Goal: Task Accomplishment & Management: Complete application form

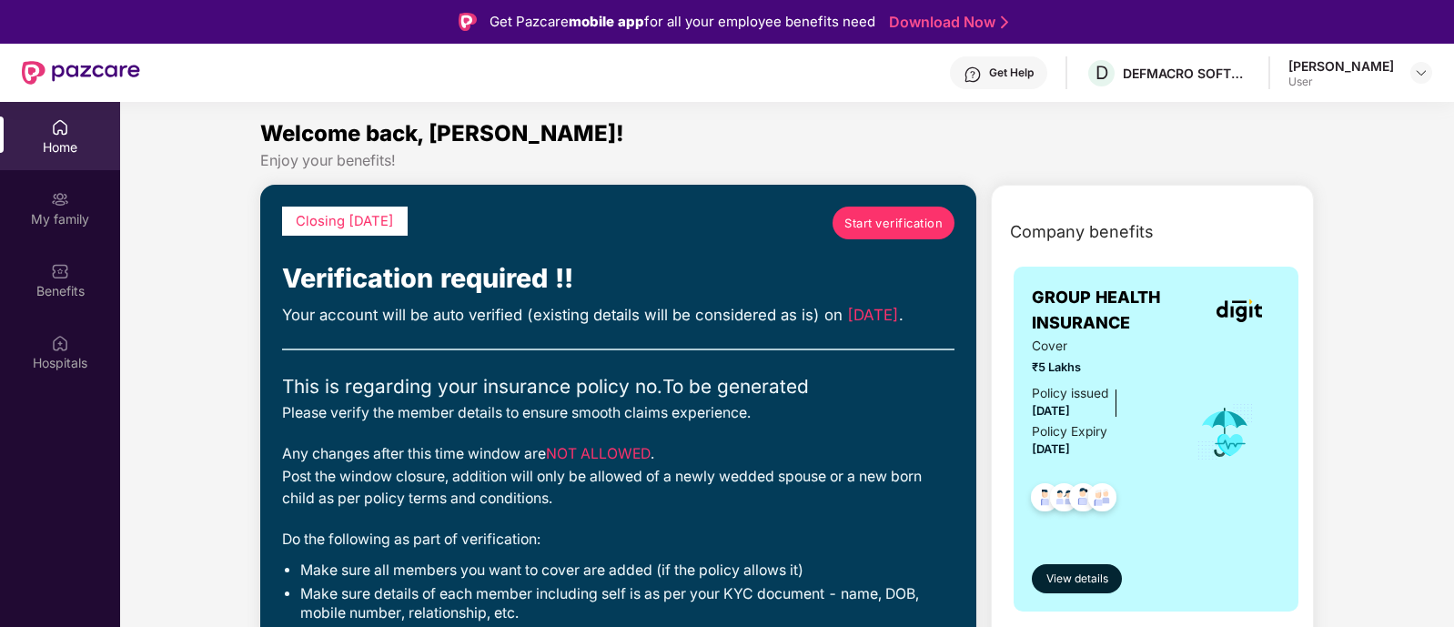
scroll to position [101, 0]
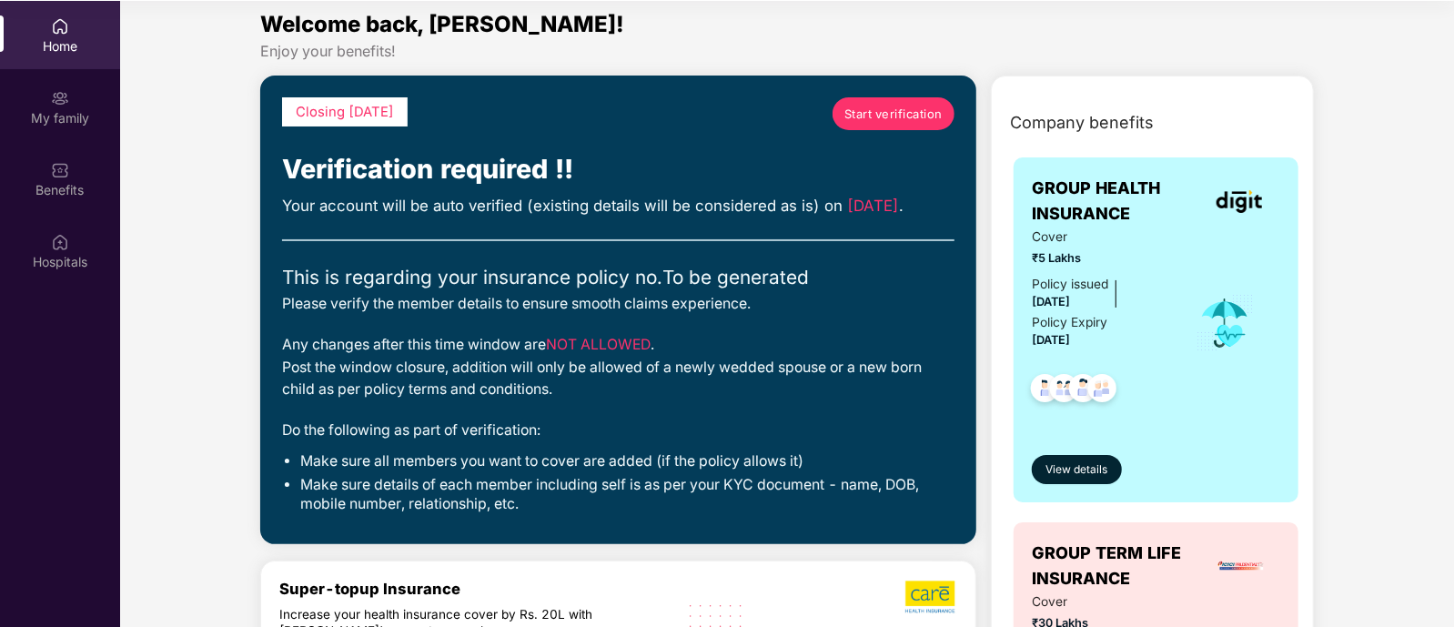
scroll to position [9, 0]
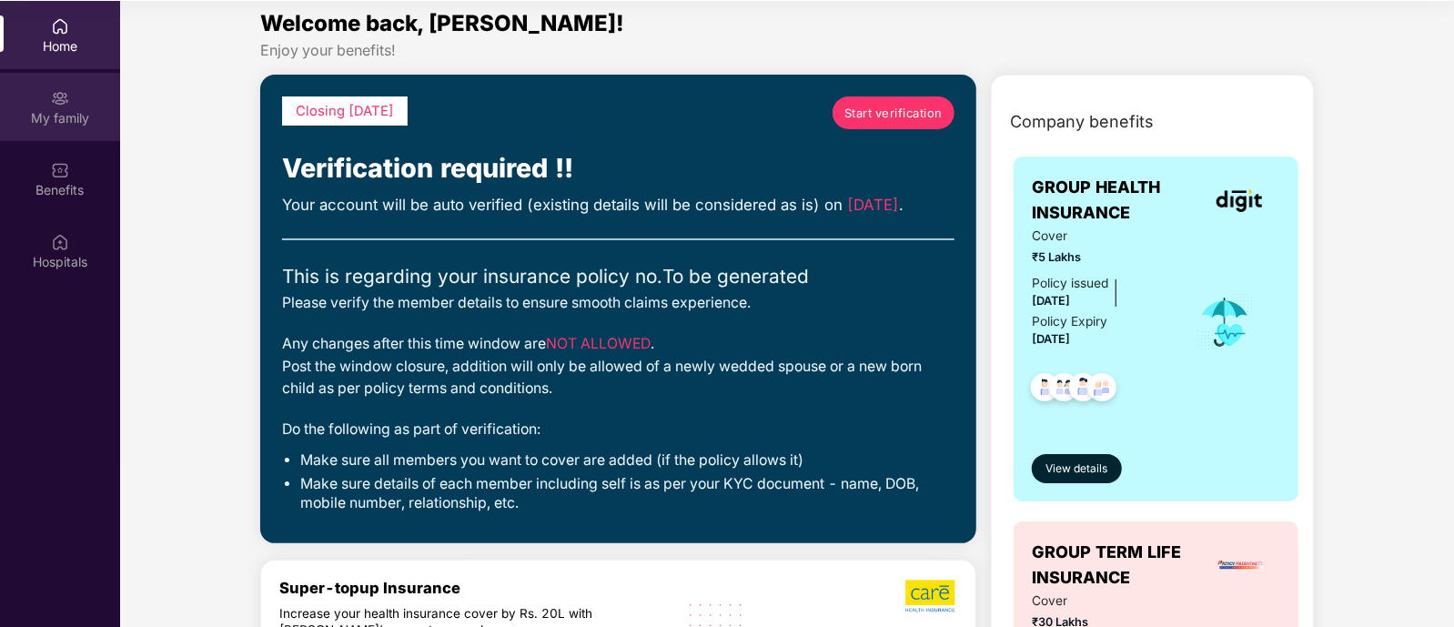
click at [82, 102] on div "My family" at bounding box center [60, 107] width 120 height 68
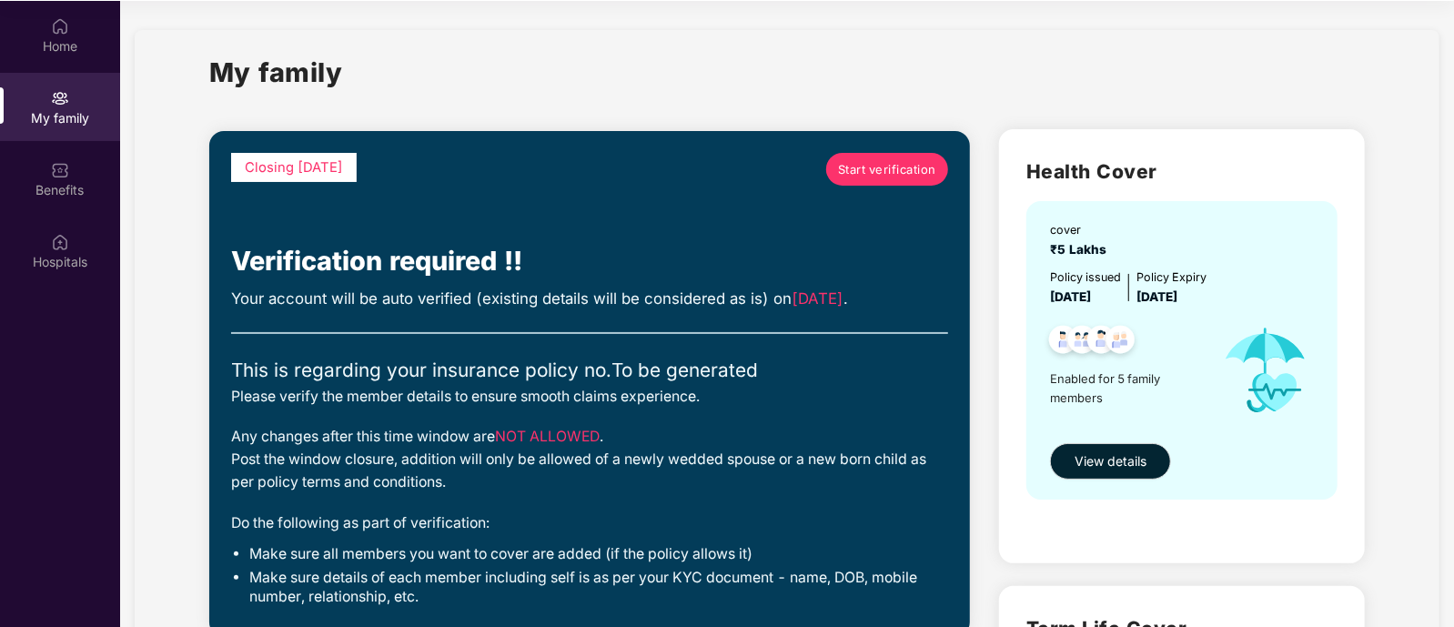
click at [873, 176] on span "Start verification" at bounding box center [887, 169] width 98 height 18
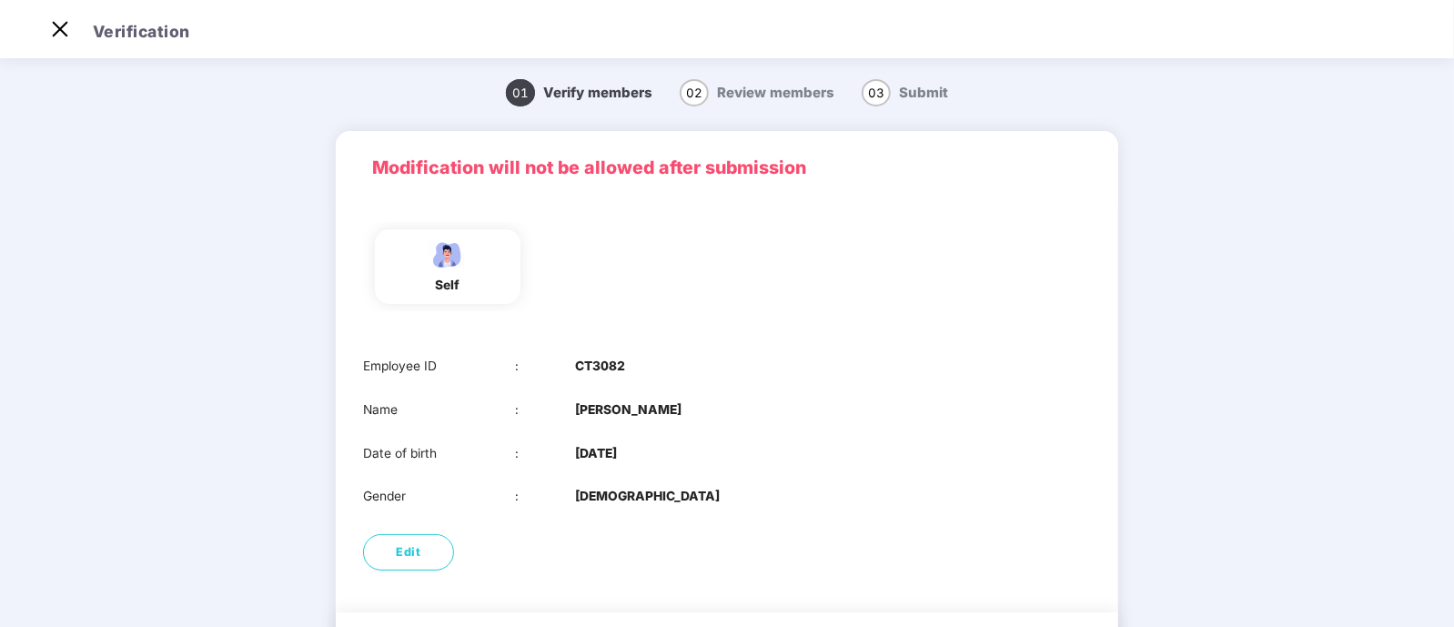
scroll to position [99, 0]
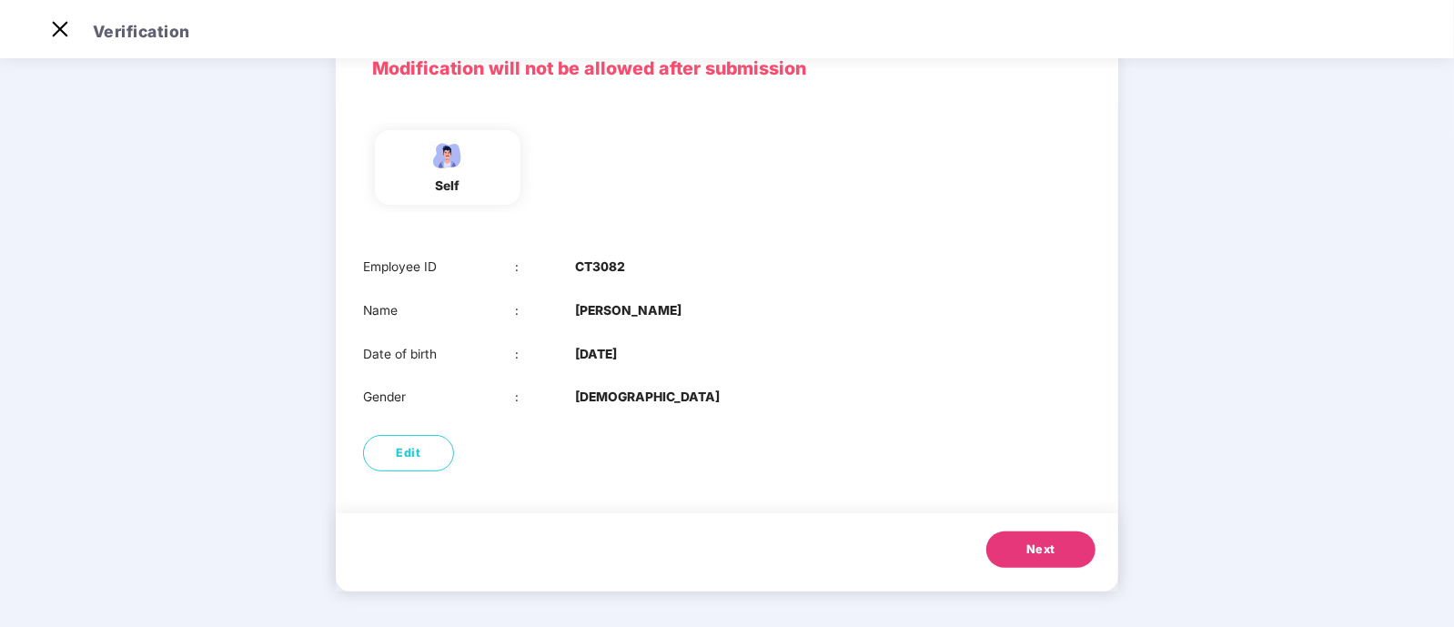
click at [1055, 564] on button "Next" at bounding box center [1040, 549] width 109 height 36
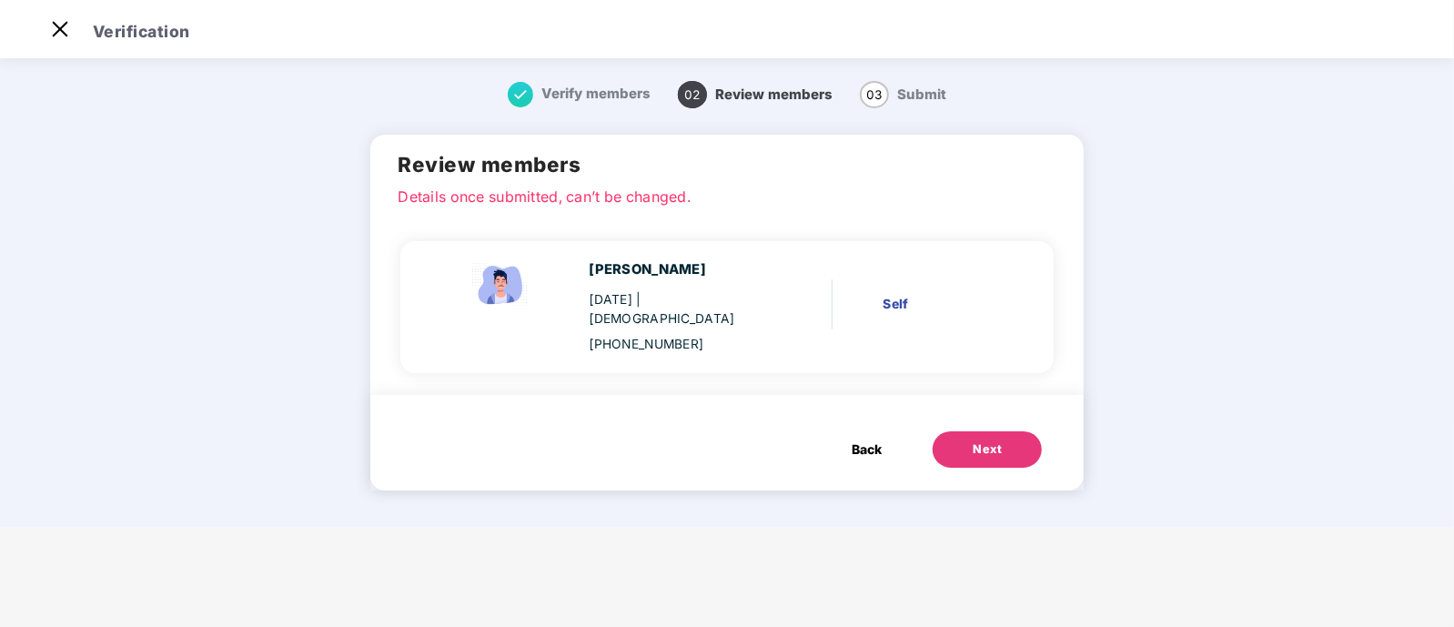
scroll to position [0, 0]
click at [883, 294] on div "Self" at bounding box center [941, 304] width 116 height 20
click at [719, 312] on div "Shashank Varshney 09 May 1988 | Male +918687225318" at bounding box center [677, 306] width 176 height 95
click at [720, 302] on div "09 May 1988 | Male" at bounding box center [677, 309] width 176 height 39
click at [778, 354] on div "Shashank Varshney 09 May 1988 | Male +918687225318 Self" at bounding box center [726, 305] width 653 height 178
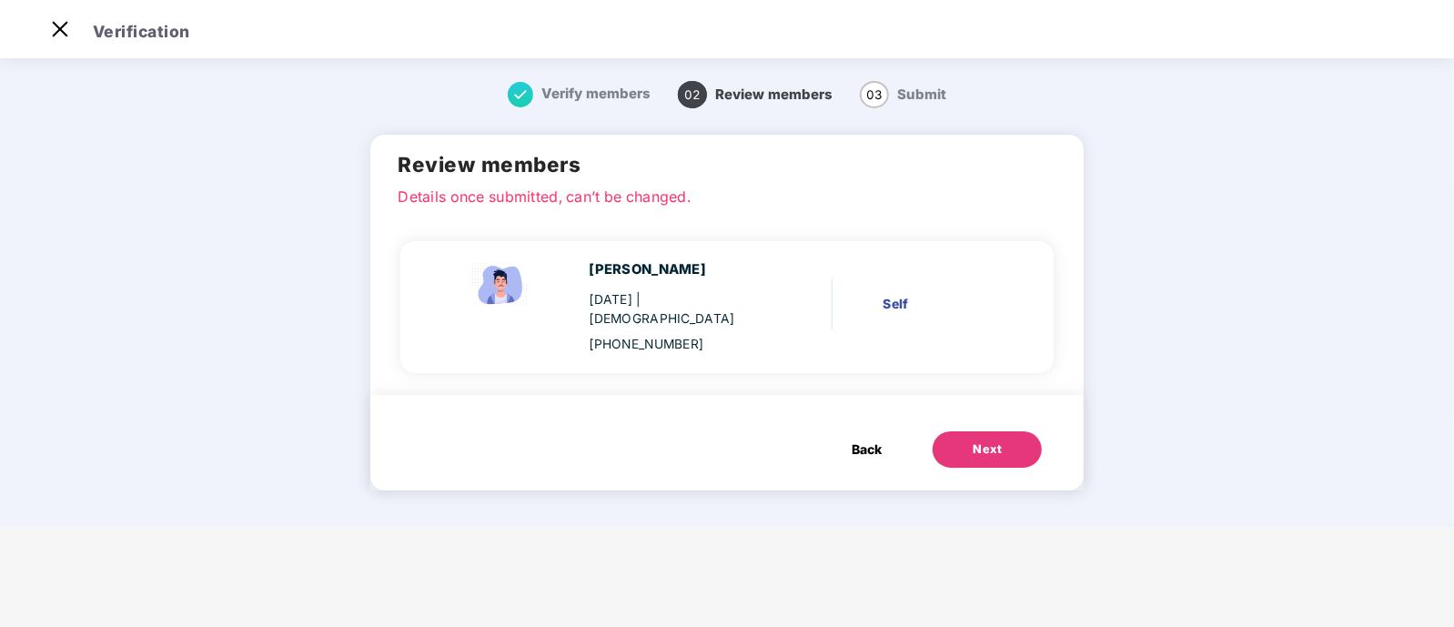
click at [650, 290] on div "09 May 1988 | Male" at bounding box center [677, 309] width 176 height 39
click at [650, 335] on div "+918687225318" at bounding box center [677, 345] width 176 height 20
click at [979, 440] on div "Next" at bounding box center [986, 449] width 29 height 18
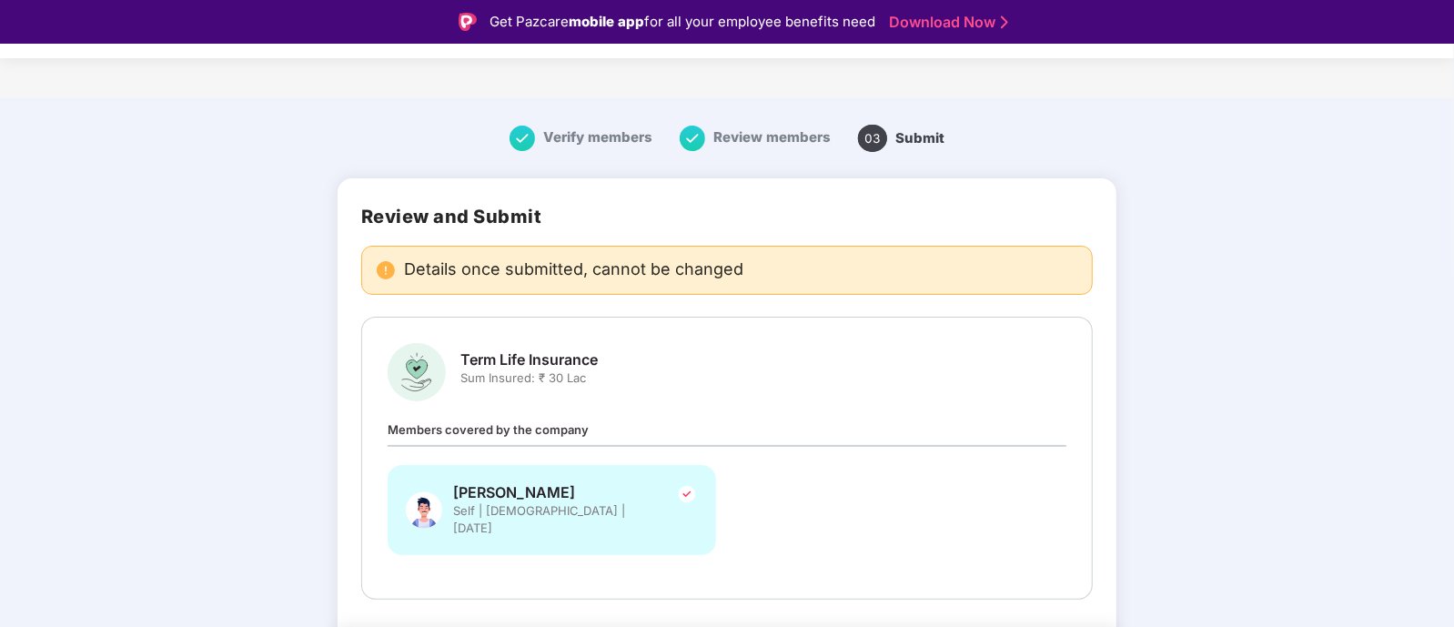
scroll to position [55, 0]
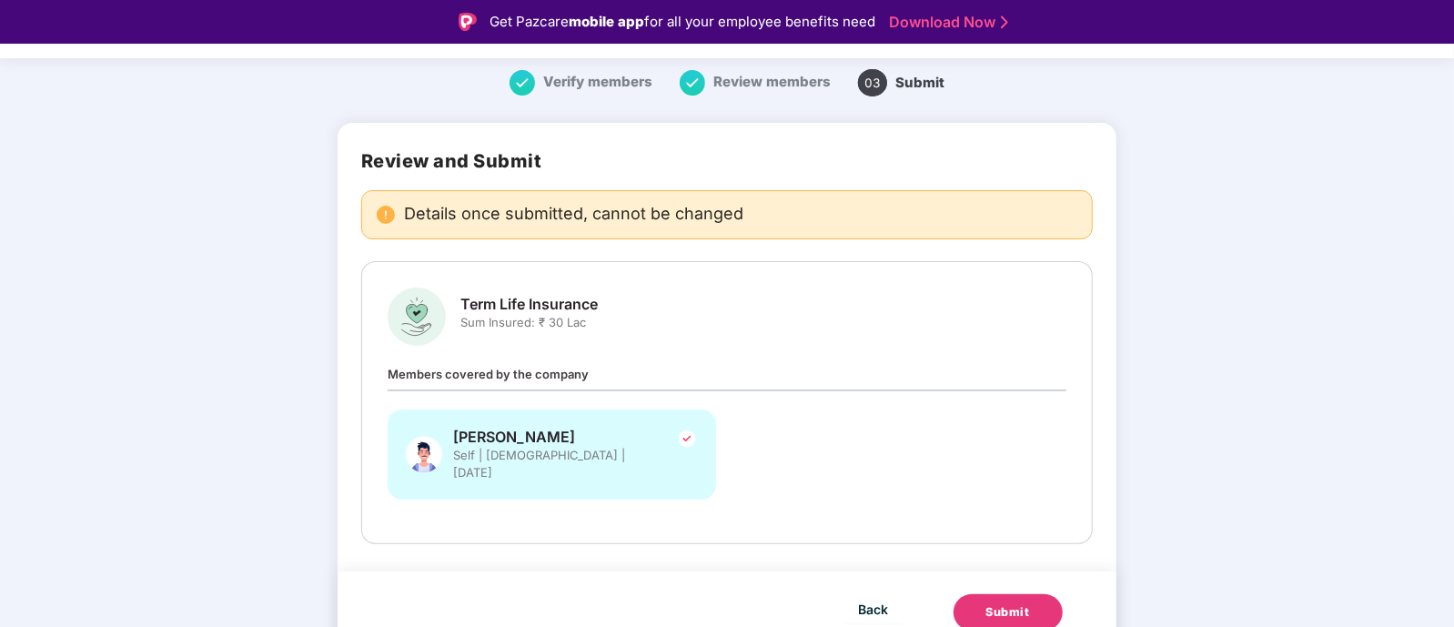
click at [981, 594] on button "Submit" at bounding box center [1007, 612] width 109 height 36
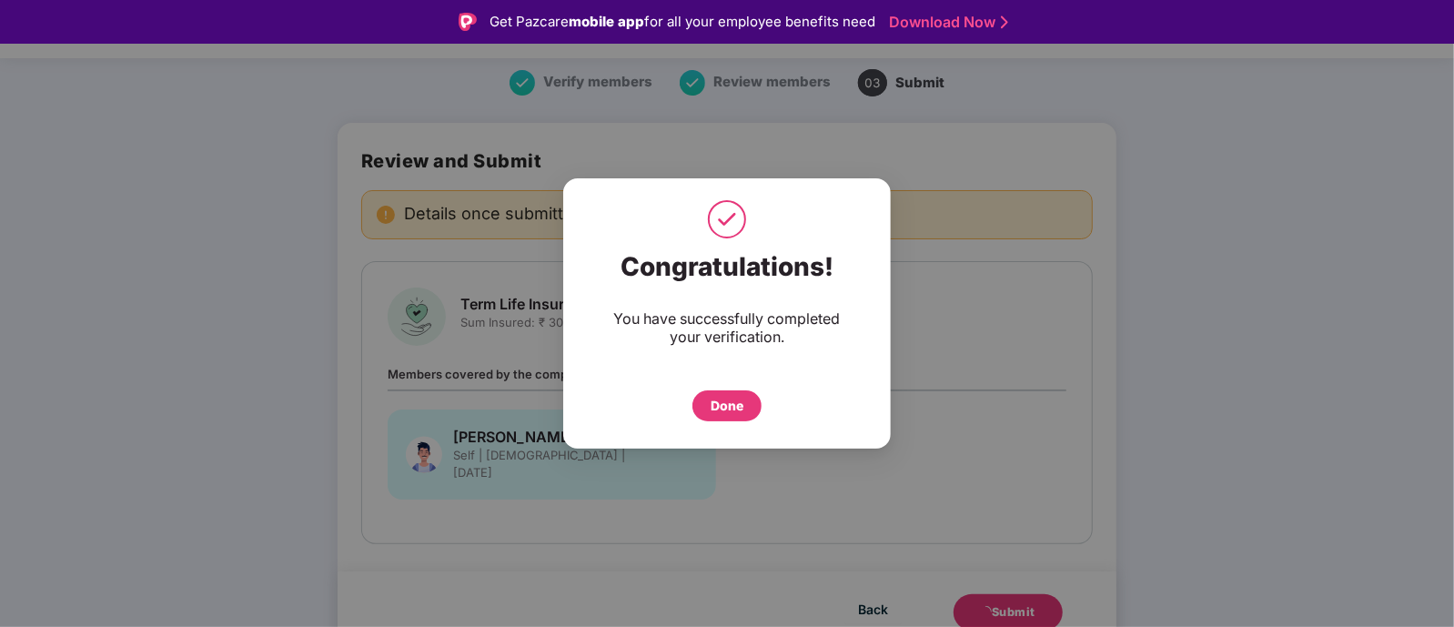
click at [735, 411] on div "Done" at bounding box center [726, 406] width 33 height 20
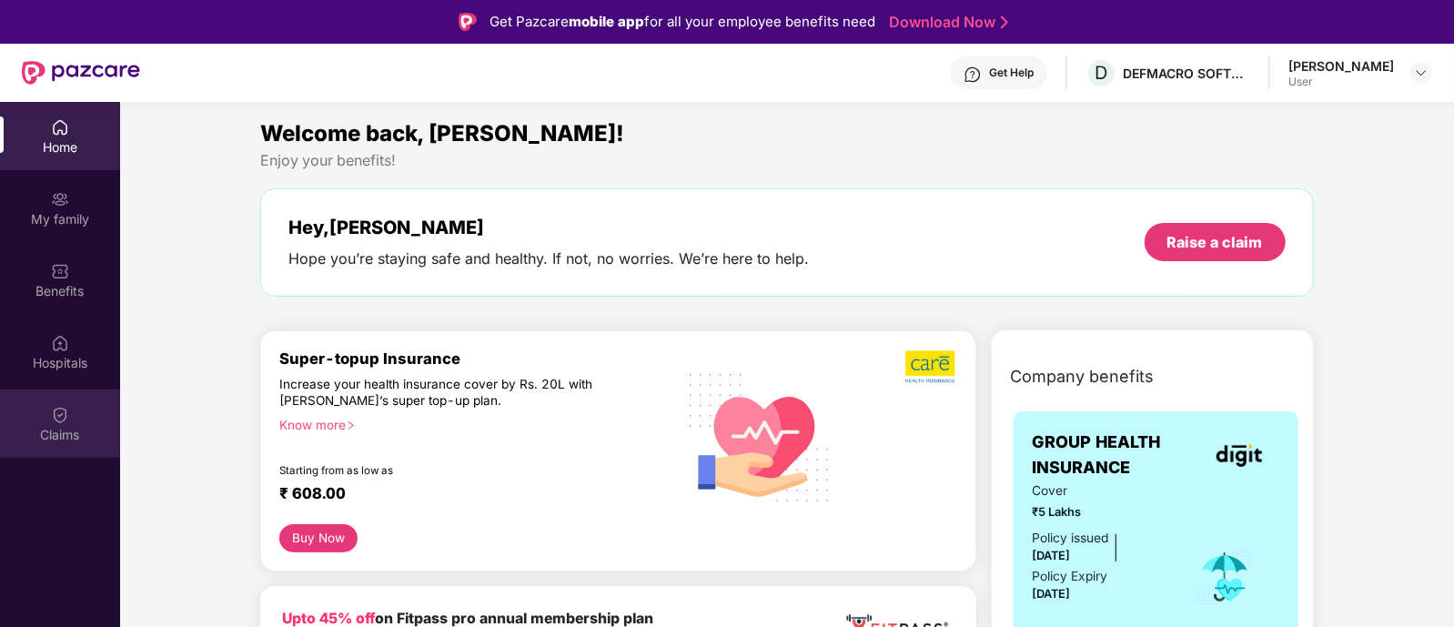
click at [44, 441] on div "Claims" at bounding box center [60, 435] width 120 height 18
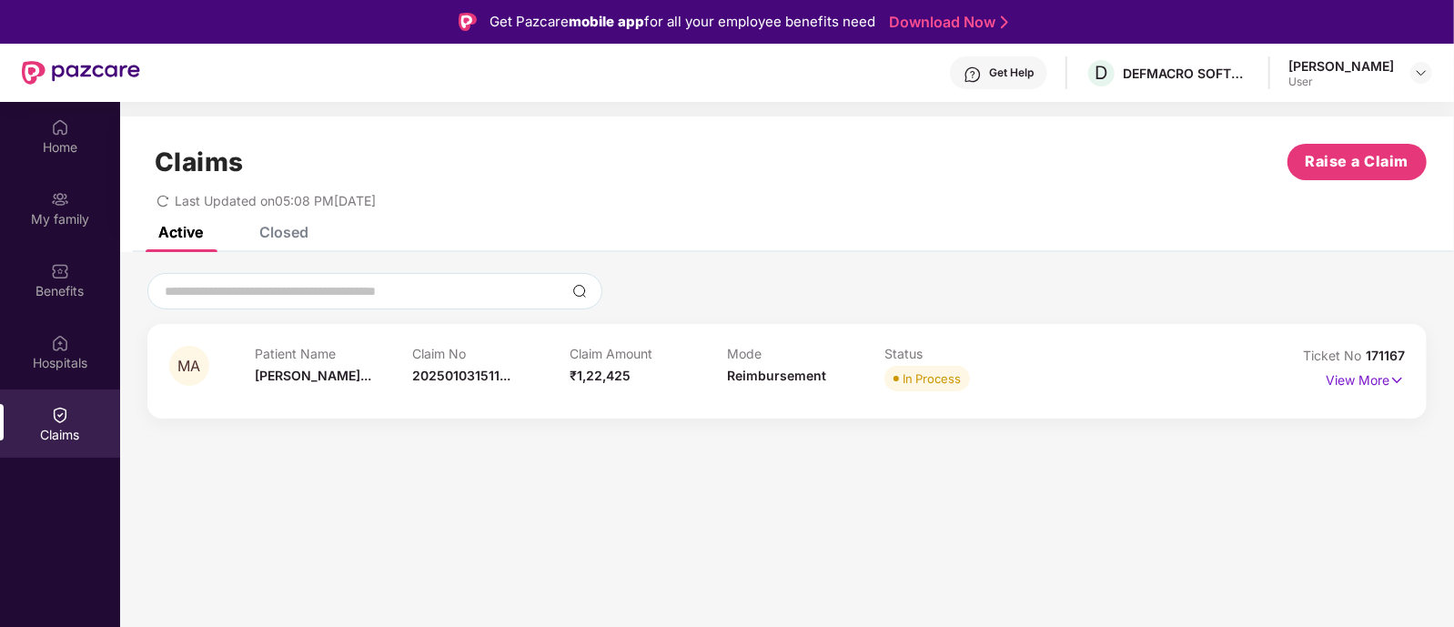
click at [866, 397] on div "MA Patient Name Mrs Akriti Gu... Claim No 202501031511... Claim Amount ₹1,22,42…" at bounding box center [786, 371] width 1279 height 95
